Goal: Task Accomplishment & Management: Use online tool/utility

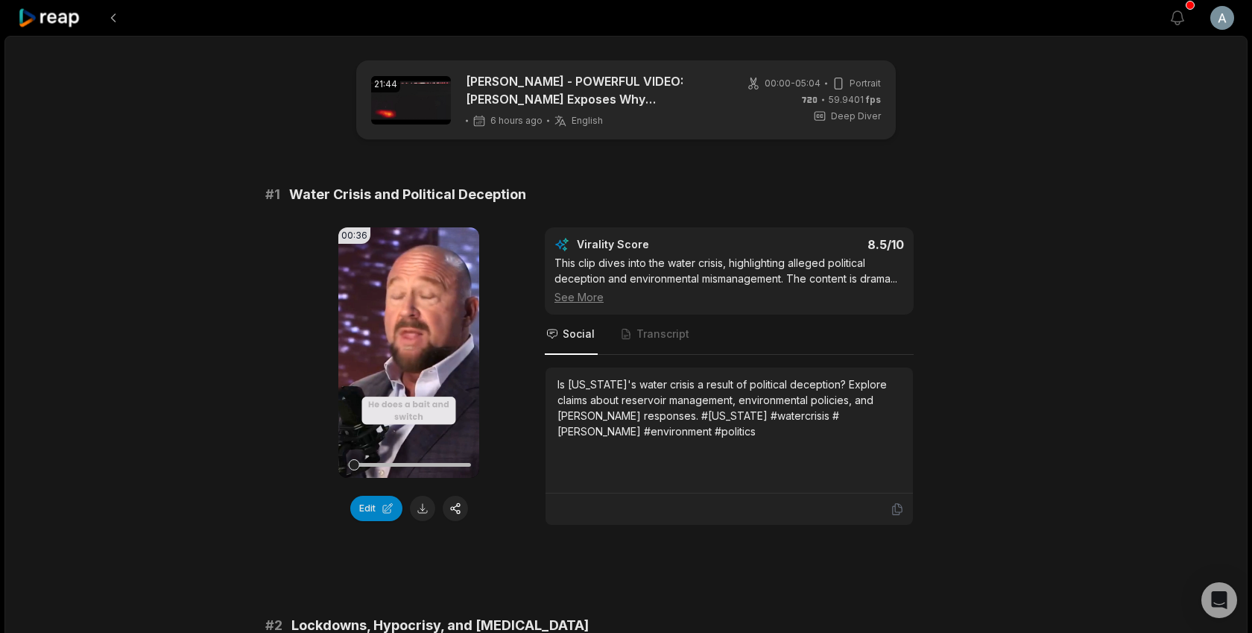
click at [45, 21] on icon at bounding box center [49, 18] width 63 height 20
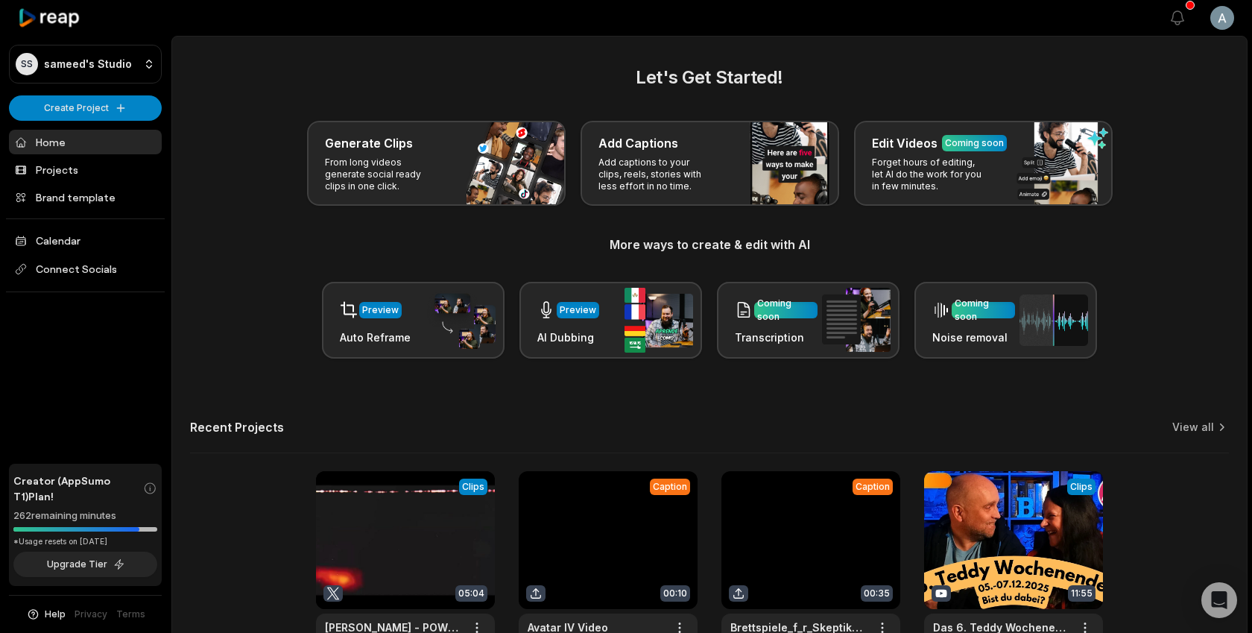
scroll to position [111, 0]
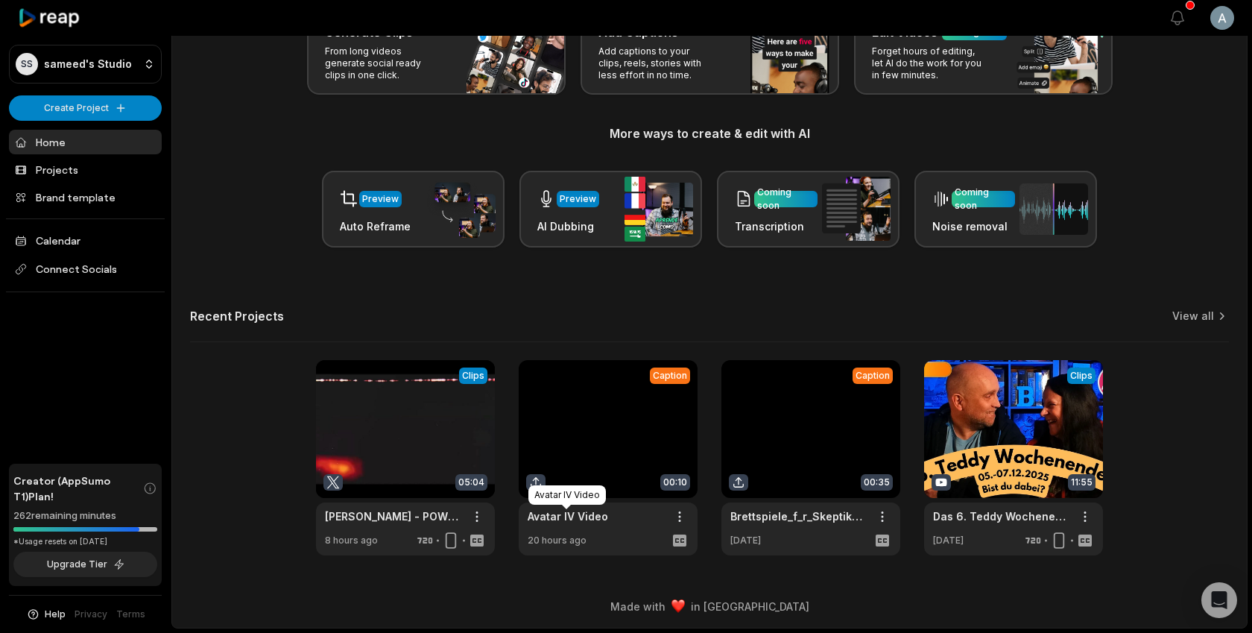
click at [570, 514] on link "Avatar IV Video" at bounding box center [568, 516] width 81 height 16
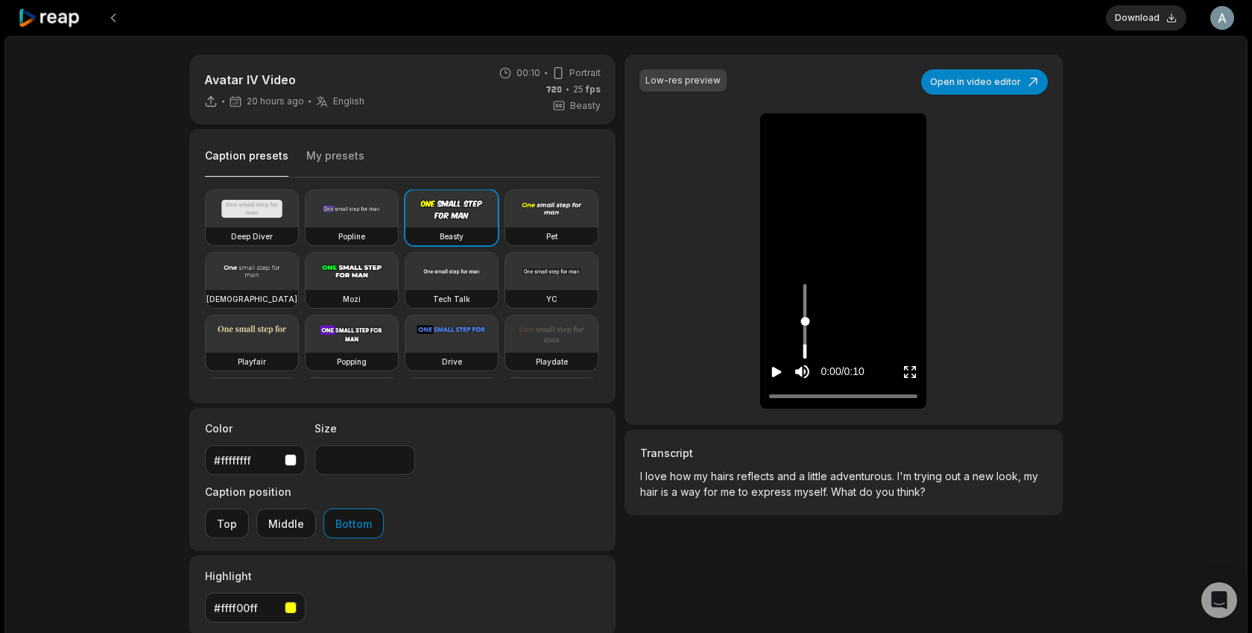
type input "****"
click at [804, 341] on input "Change volume" at bounding box center [805, 321] width 4 height 75
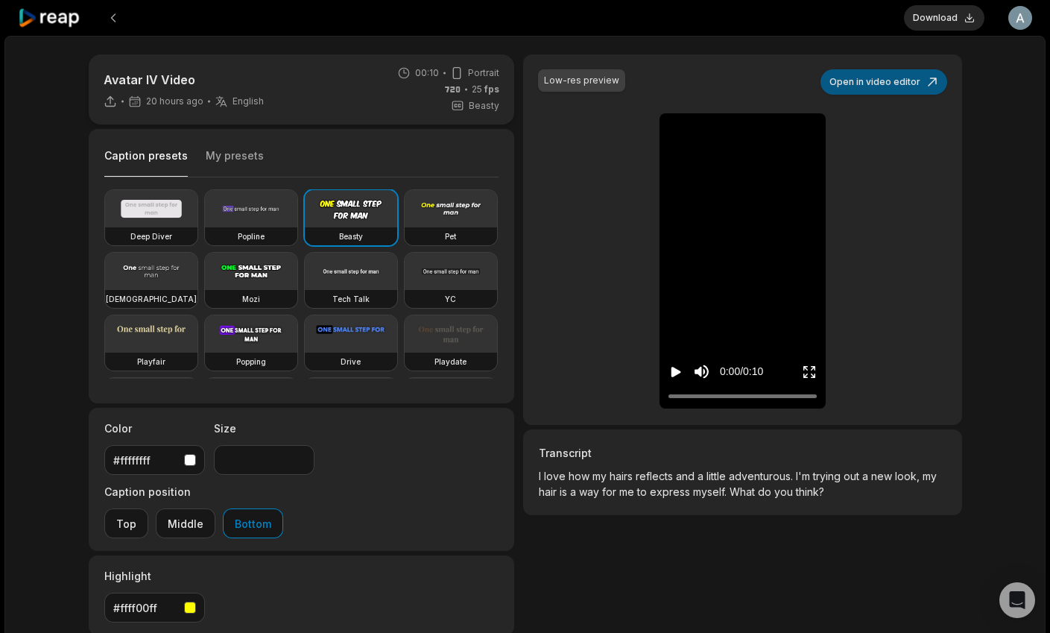
click at [877, 92] on button "Open in video editor" at bounding box center [884, 81] width 127 height 25
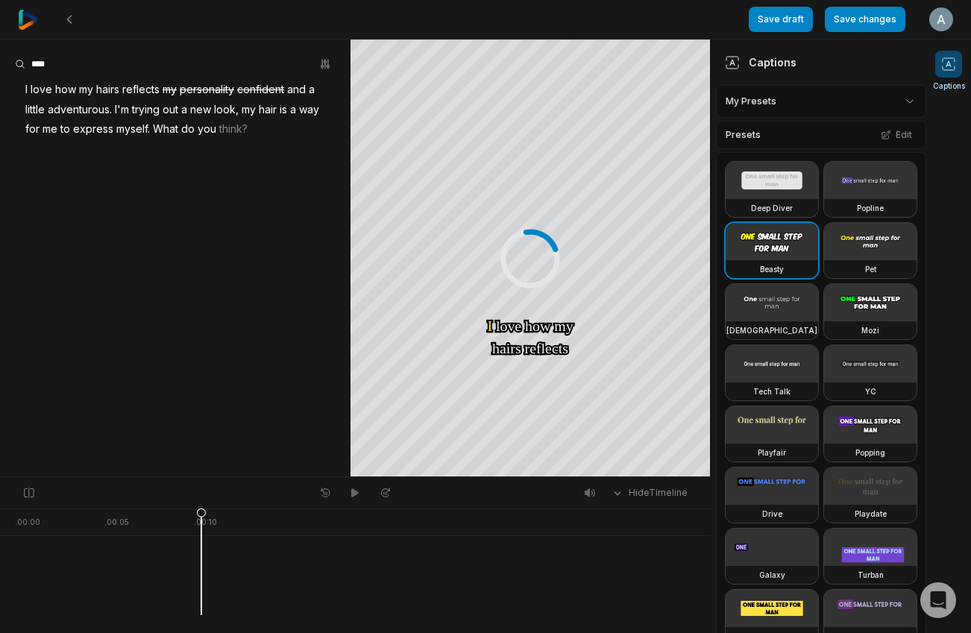
click at [33, 19] on img at bounding box center [28, 20] width 20 height 20
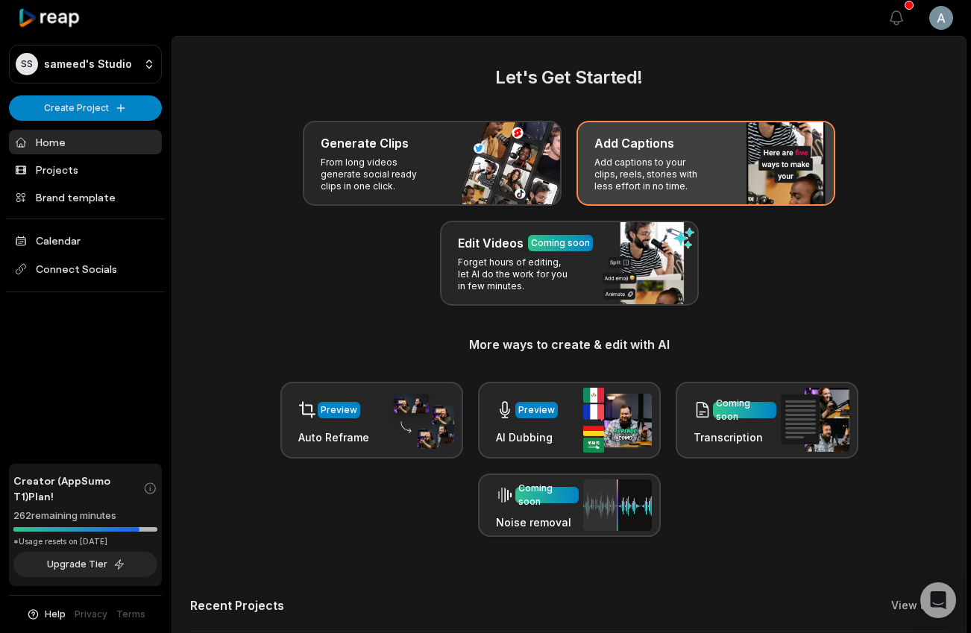
click at [649, 178] on p "Add captions to your clips, reels, stories with less effort in no time." at bounding box center [652, 175] width 116 height 36
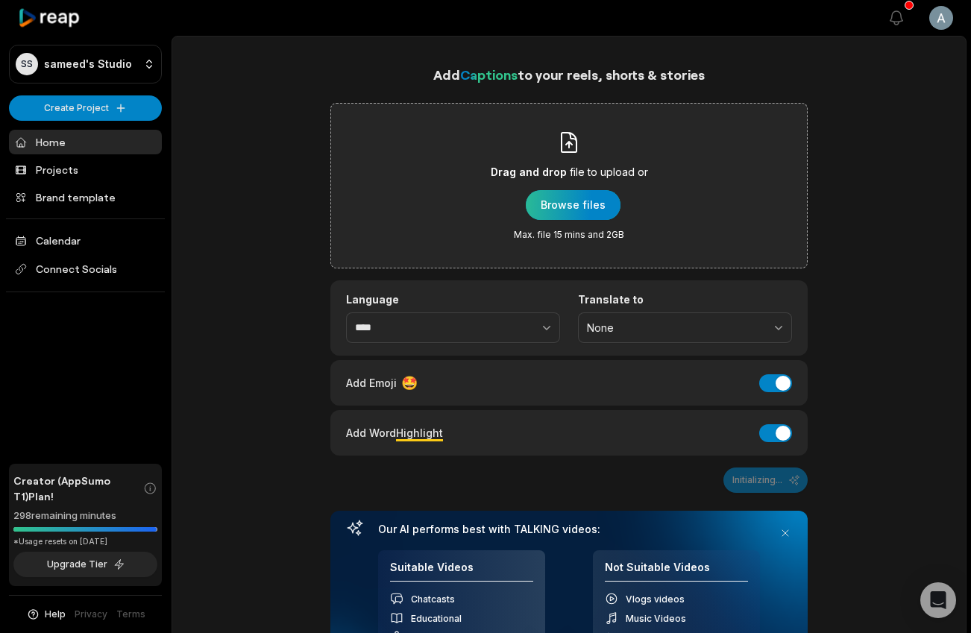
click at [535, 211] on div "button" at bounding box center [573, 205] width 95 height 30
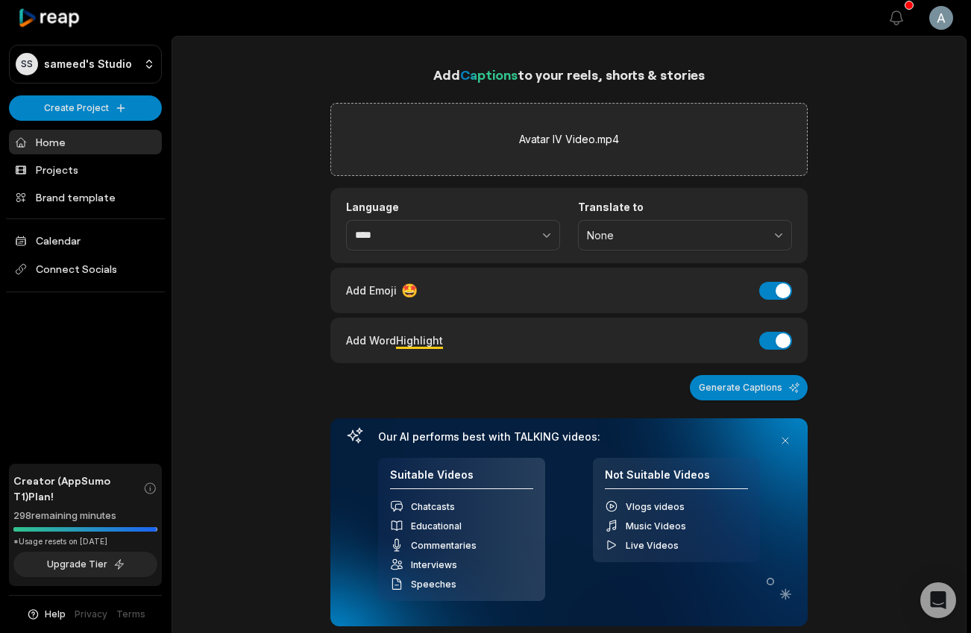
click at [768, 300] on div "Add Emoji 🤩 Add Emoji" at bounding box center [569, 290] width 446 height 20
click at [769, 293] on button "Add Emoji" at bounding box center [775, 291] width 33 height 18
click at [782, 341] on button "Add Word Highlight" at bounding box center [775, 341] width 33 height 18
click at [757, 402] on div "Add Captions to your reels, shorts & stories Avatar IV Video.mp4 Language **** …" at bounding box center [568, 345] width 477 height 562
click at [756, 379] on button "Generate Captions" at bounding box center [749, 387] width 118 height 25
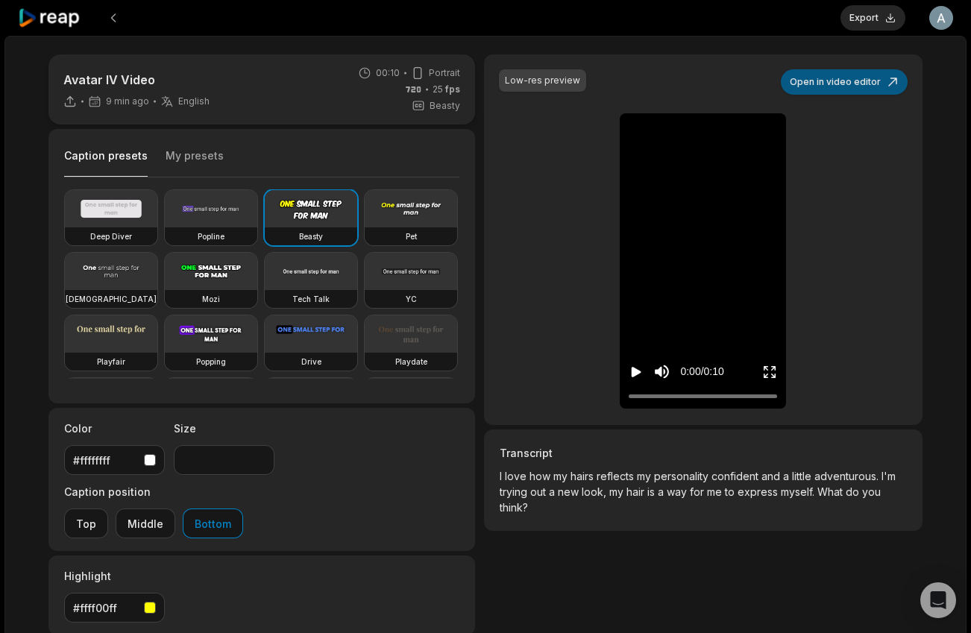
click at [845, 75] on button "Open in video editor" at bounding box center [844, 81] width 127 height 25
